Goal: Transaction & Acquisition: Purchase product/service

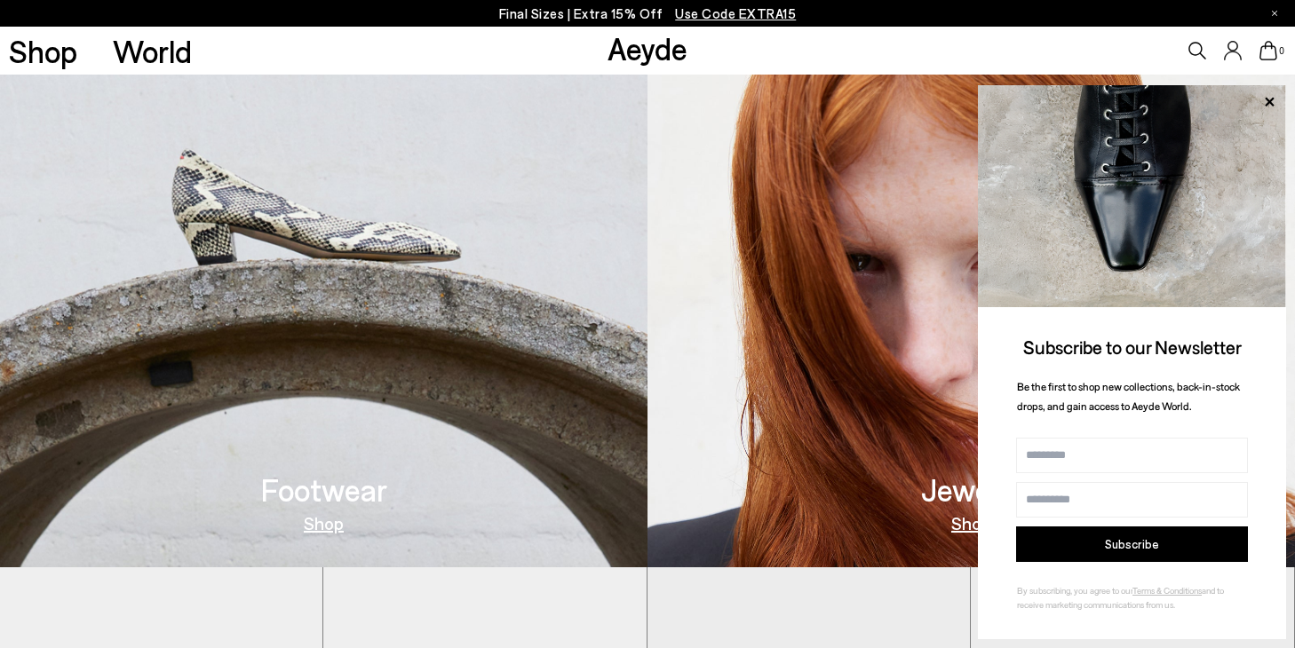
scroll to position [733, 0]
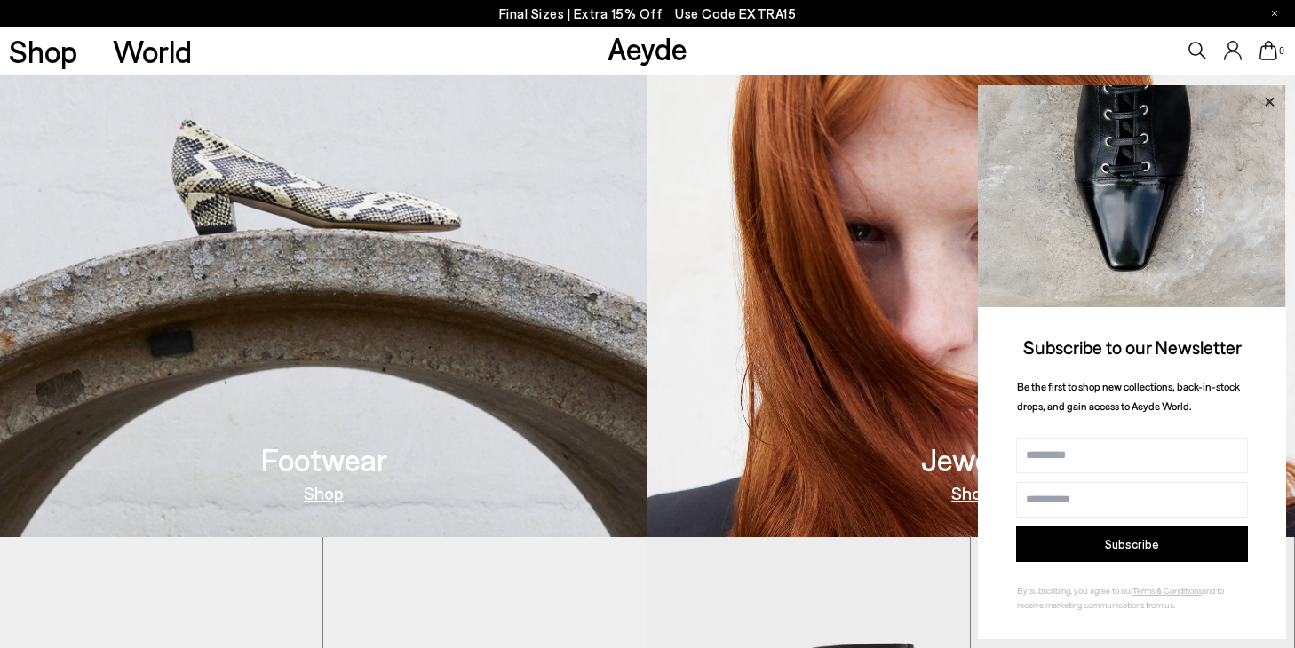
click at [1267, 104] on icon at bounding box center [1269, 102] width 23 height 23
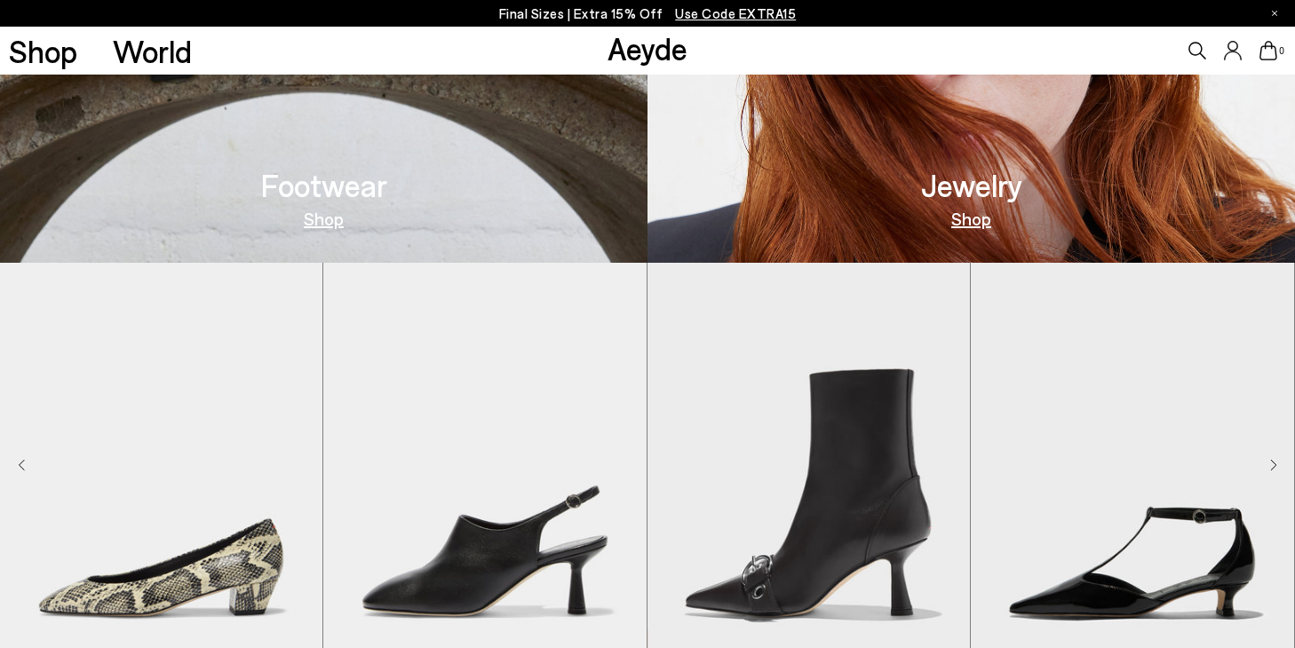
scroll to position [720, 0]
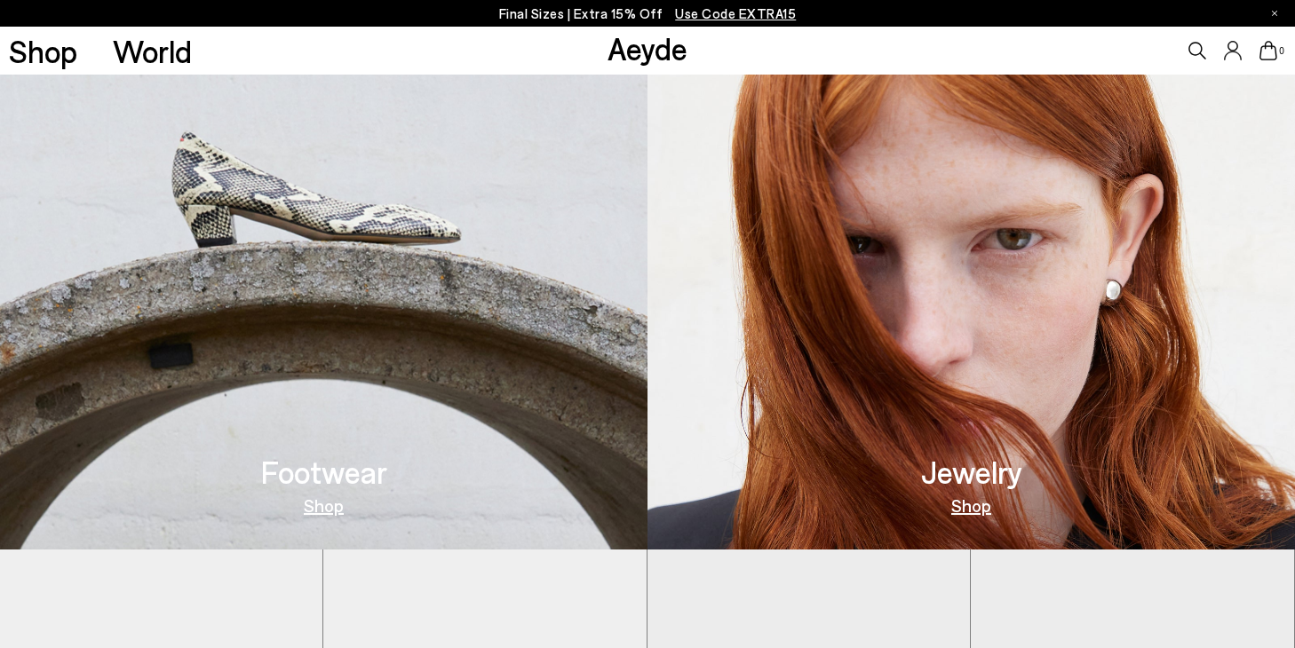
click at [337, 497] on link "Shop" at bounding box center [324, 505] width 40 height 18
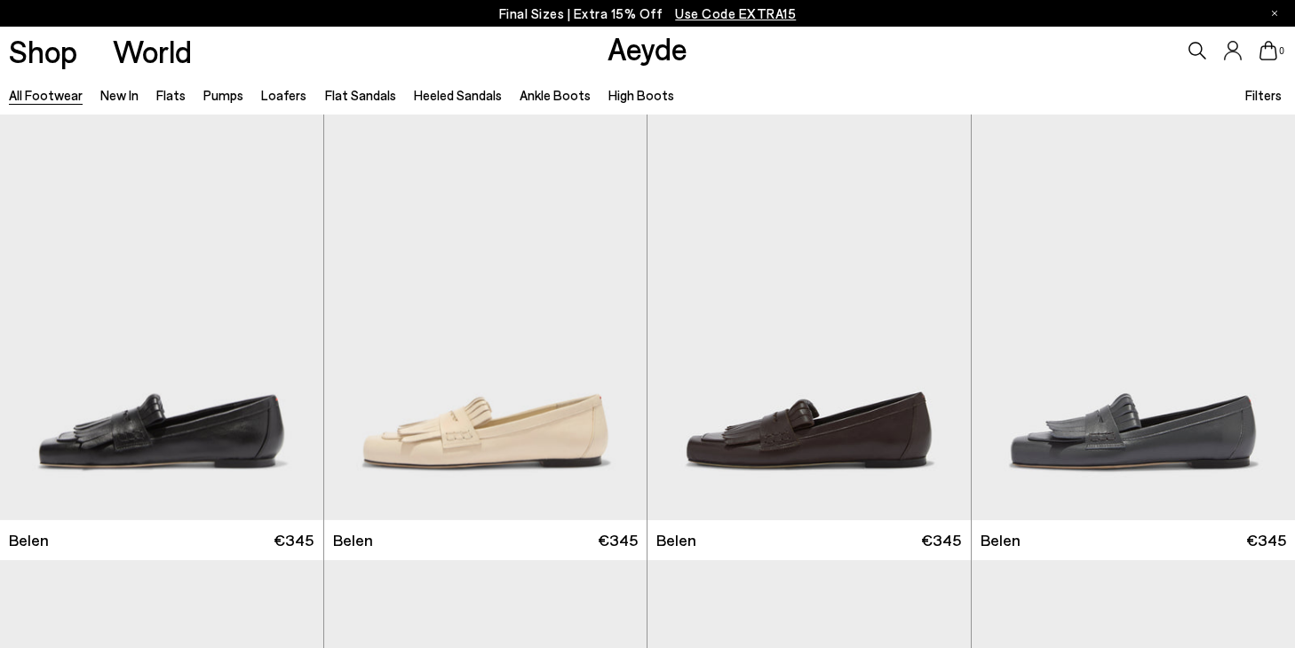
click at [1263, 87] on span "Filters" at bounding box center [1263, 95] width 36 height 16
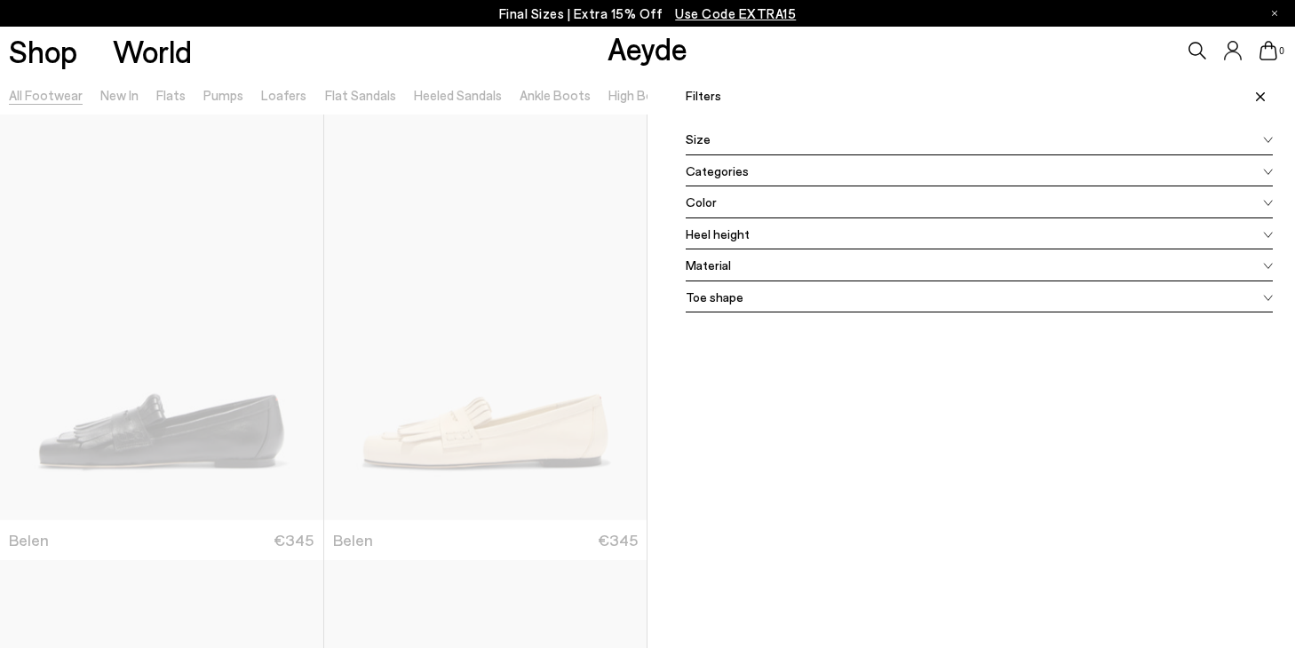
click at [711, 199] on span "Color" at bounding box center [701, 202] width 31 height 19
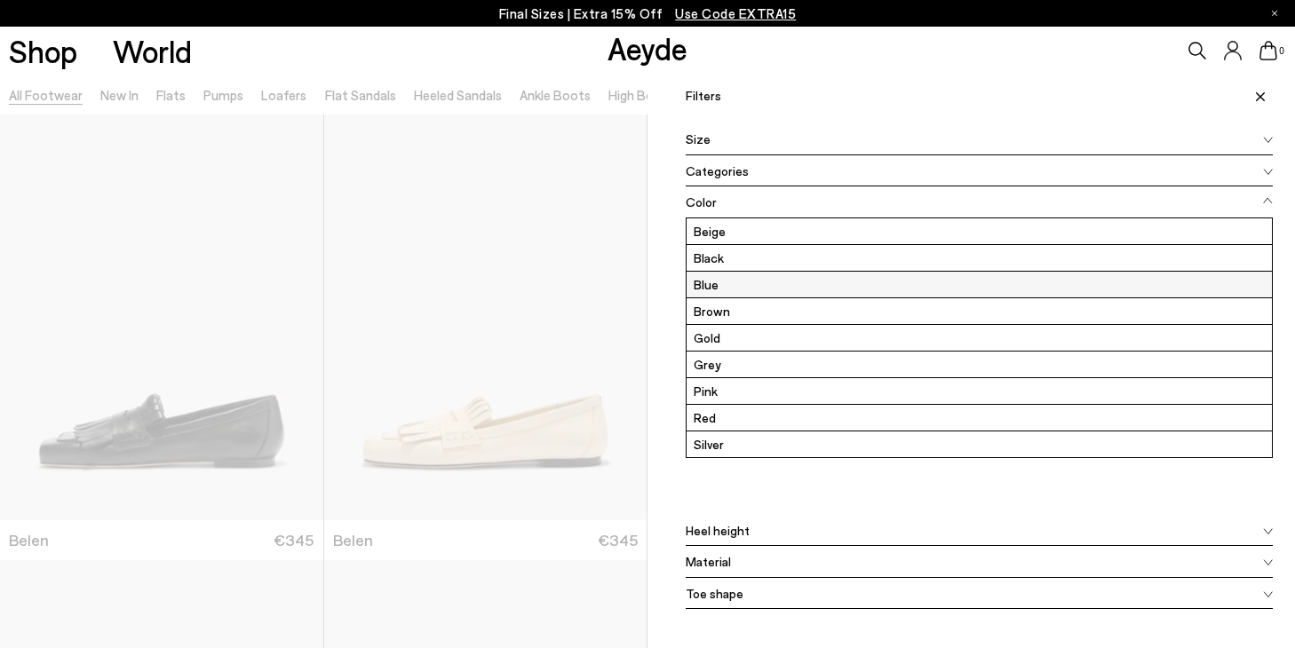
click at [723, 284] on label "Blue" at bounding box center [978, 285] width 585 height 26
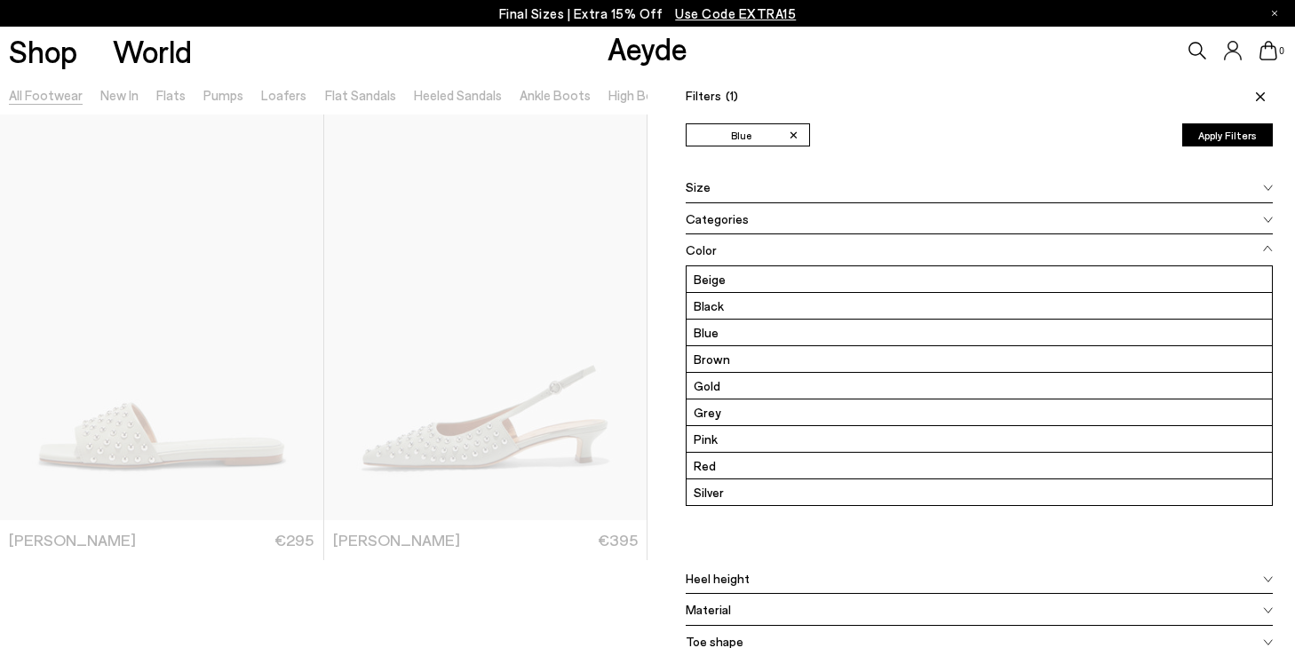
click at [1200, 131] on button "Apply Filters" at bounding box center [1227, 134] width 91 height 23
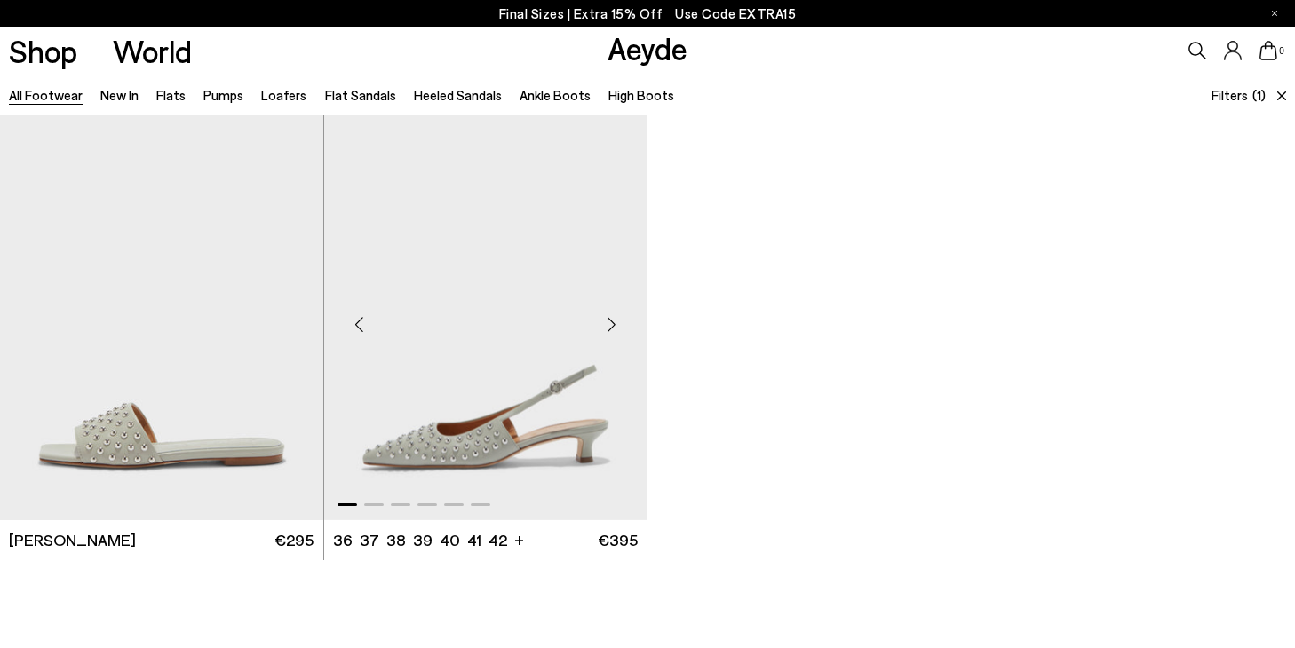
click at [605, 328] on div "Next slide" at bounding box center [610, 324] width 53 height 53
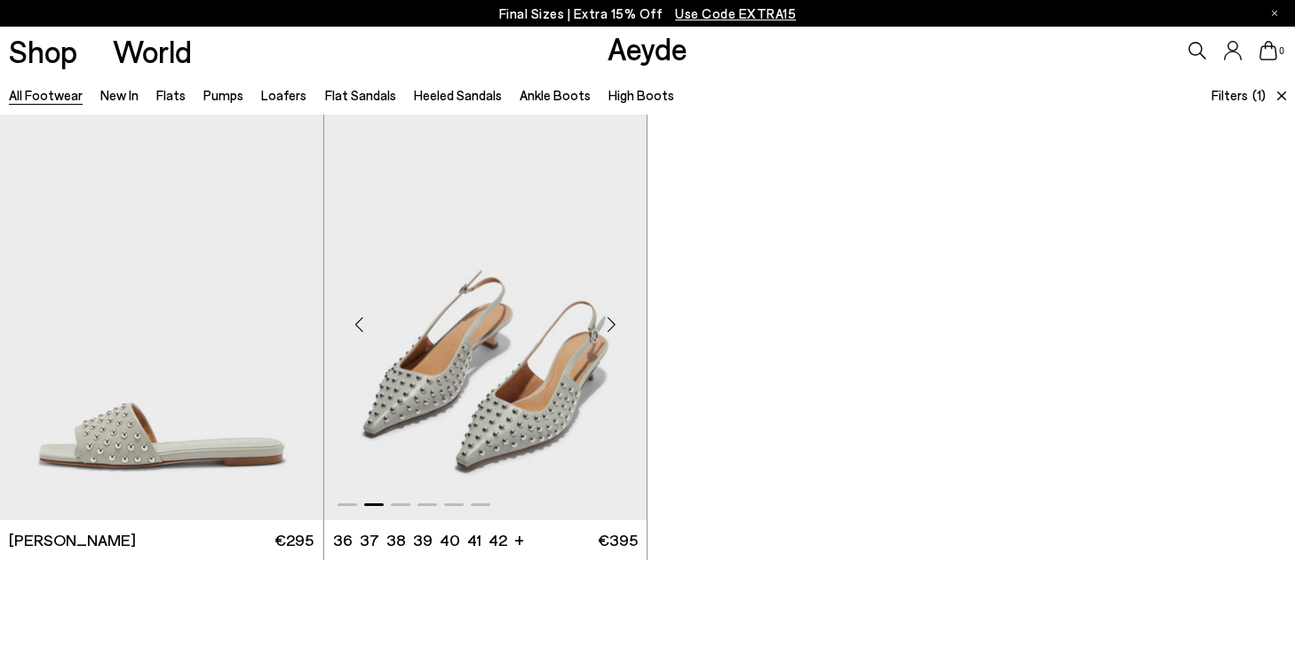
click at [605, 328] on div "Next slide" at bounding box center [610, 324] width 53 height 53
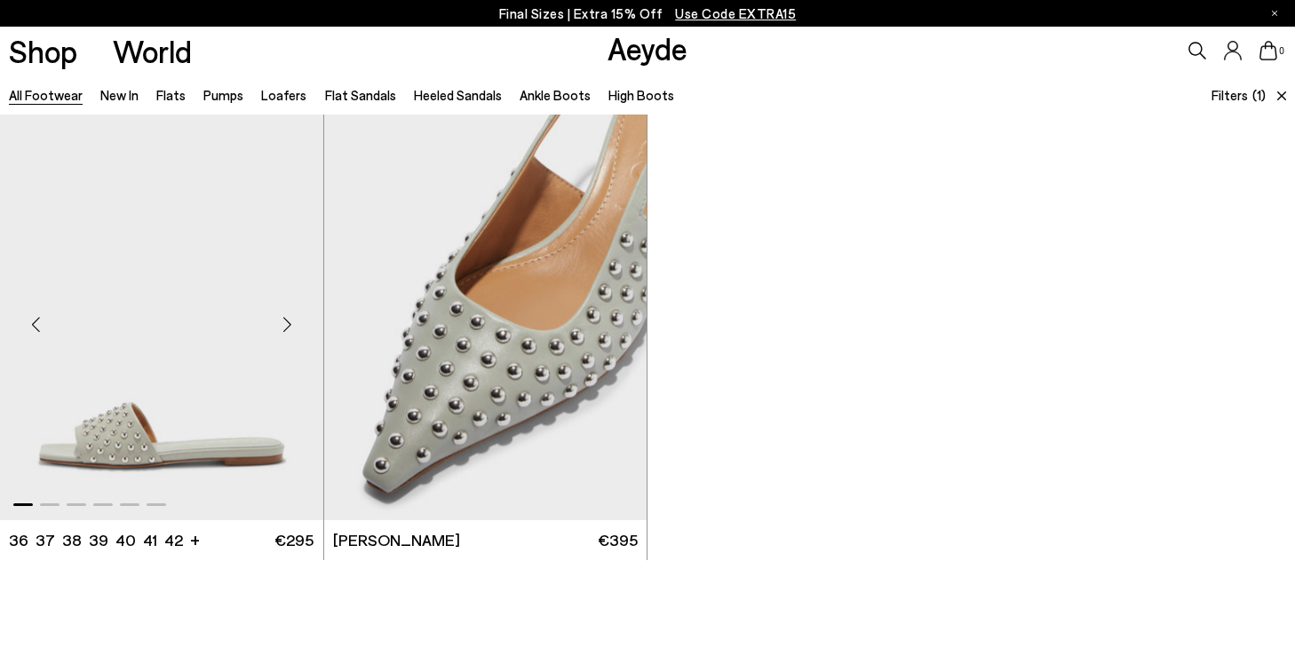
click at [289, 321] on div "Next slide" at bounding box center [287, 324] width 53 height 53
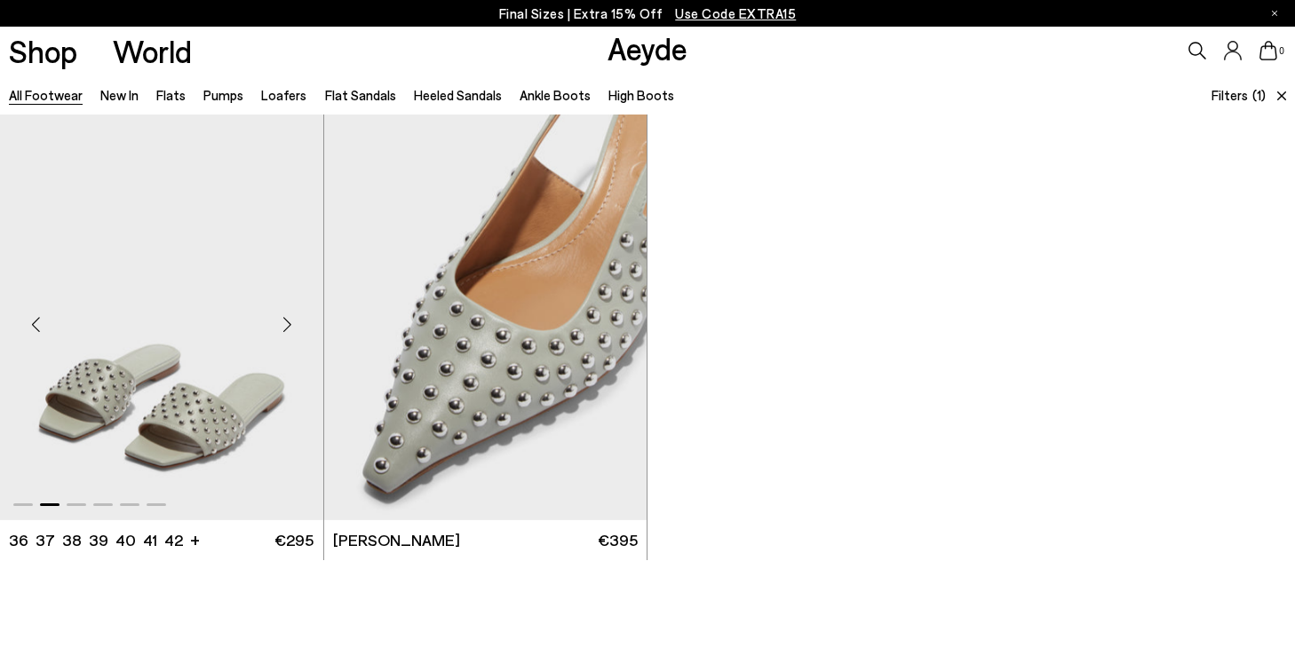
click at [289, 321] on div "Next slide" at bounding box center [287, 324] width 53 height 53
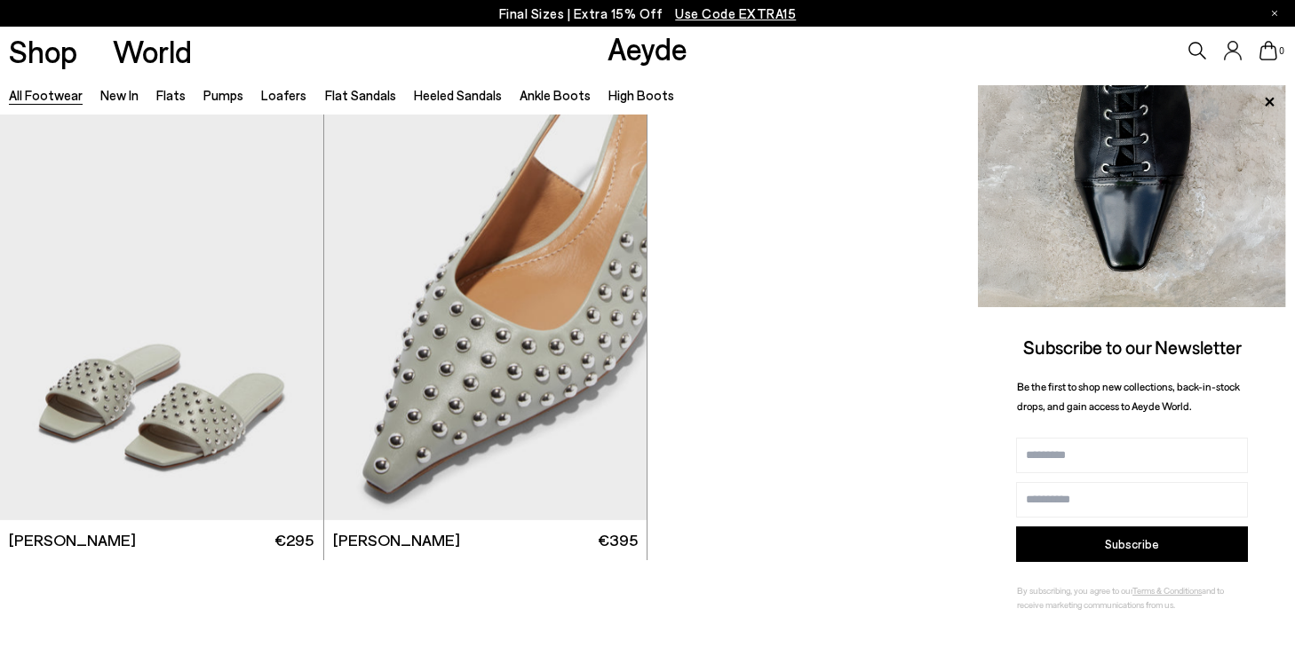
click at [788, 385] on div "**" at bounding box center [647, 351] width 1295 height 472
click at [1267, 108] on icon at bounding box center [1269, 102] width 23 height 23
